Goal: Check status

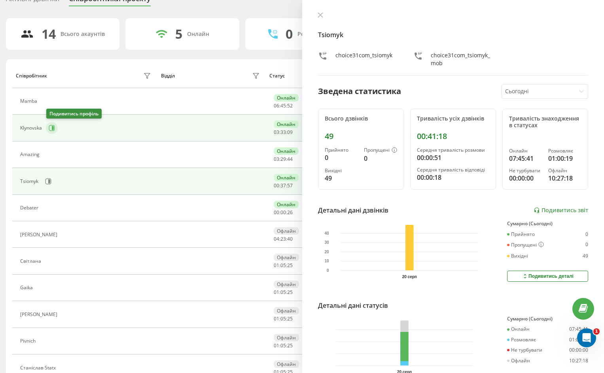
click at [50, 128] on icon at bounding box center [52, 128] width 6 height 6
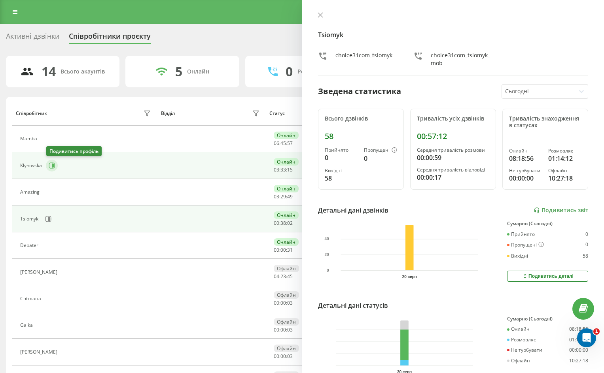
click at [51, 166] on icon at bounding box center [52, 166] width 6 height 6
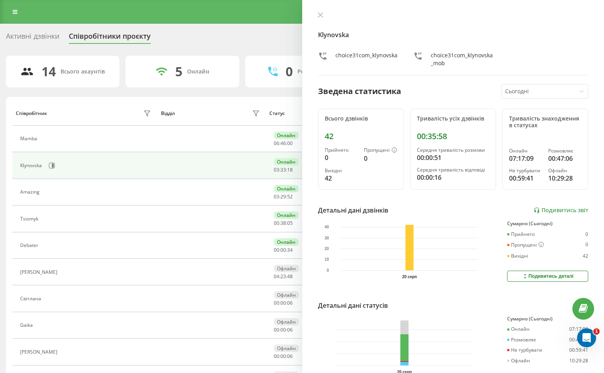
click at [318, 11] on div "Klynovska choice31com_klynovska choice31com_klynovska_mob Зведена статистика Сь…" at bounding box center [453, 186] width 302 height 373
click at [318, 15] on icon at bounding box center [321, 15] width 6 height 6
